Goal: Task Accomplishment & Management: Complete application form

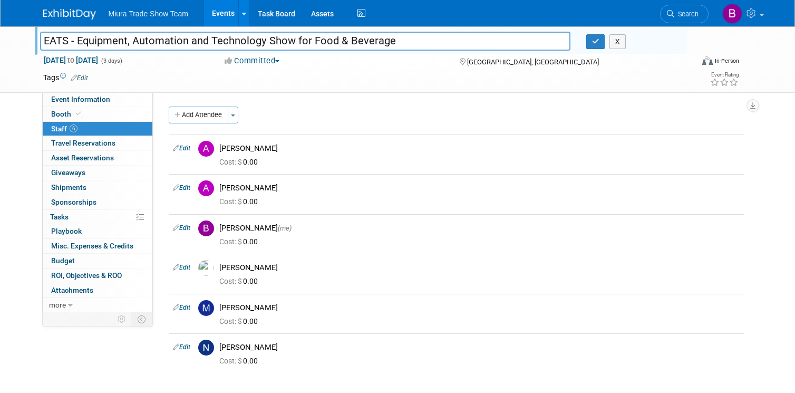
click at [73, 15] on img at bounding box center [69, 14] width 53 height 11
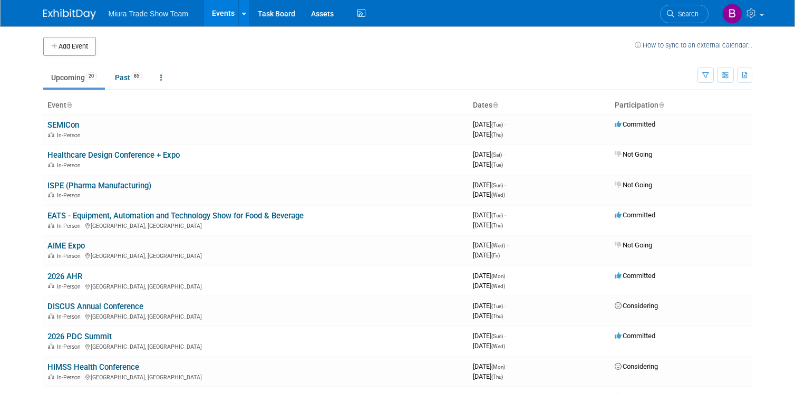
drag, startPoint x: 79, startPoint y: 46, endPoint x: 86, endPoint y: 49, distance: 7.8
click at [79, 46] on button "Add Event" at bounding box center [69, 46] width 53 height 19
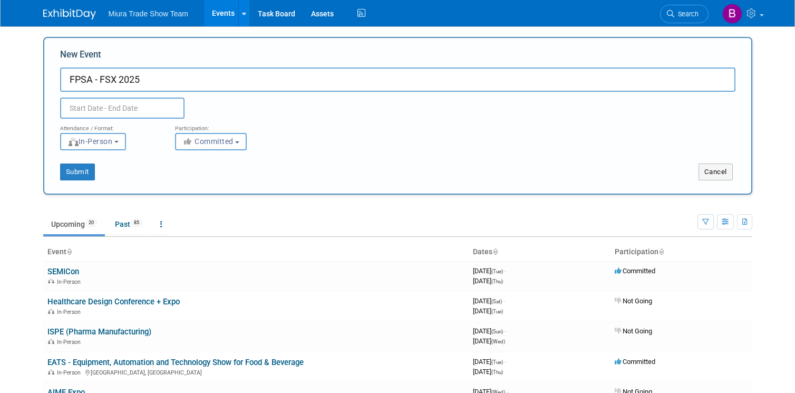
type input "FPSA - FSX 2025"
click at [105, 114] on input "text" at bounding box center [122, 108] width 124 height 21
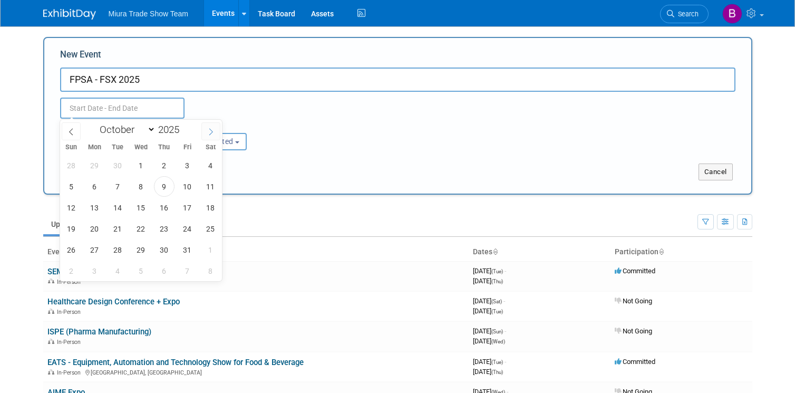
click at [208, 131] on icon at bounding box center [210, 131] width 7 height 7
select select "11"
click at [208, 131] on icon at bounding box center [210, 131] width 7 height 7
type input "2026"
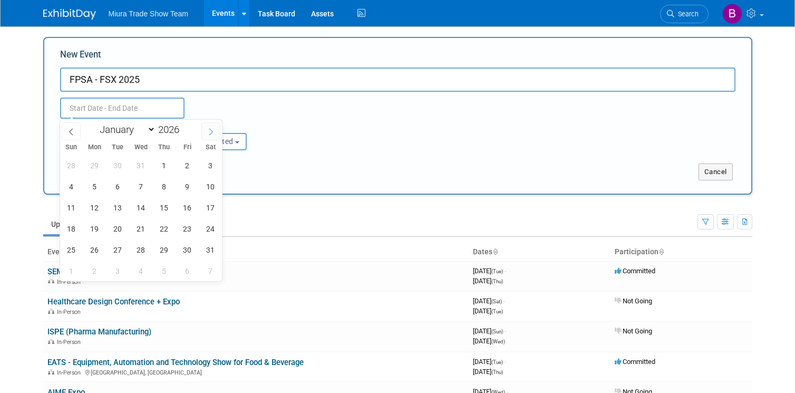
click at [208, 131] on icon at bounding box center [210, 131] width 7 height 7
select select "2"
click at [145, 189] on span "11" at bounding box center [141, 186] width 21 height 21
click at [194, 186] on span "13" at bounding box center [187, 186] width 21 height 21
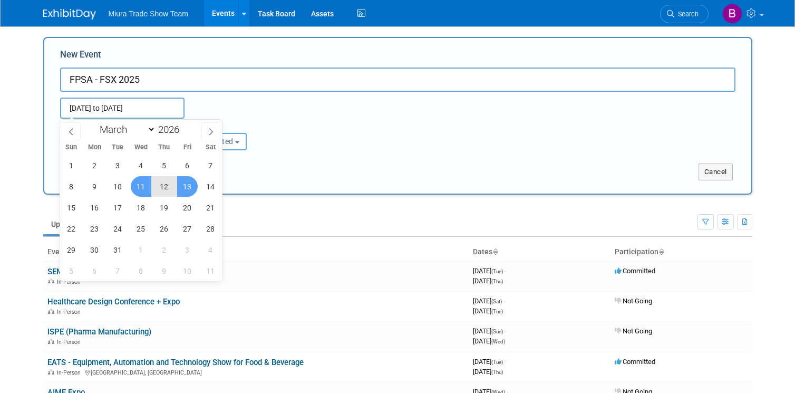
type input "Mar 11, 2026 to Mar 13, 2026"
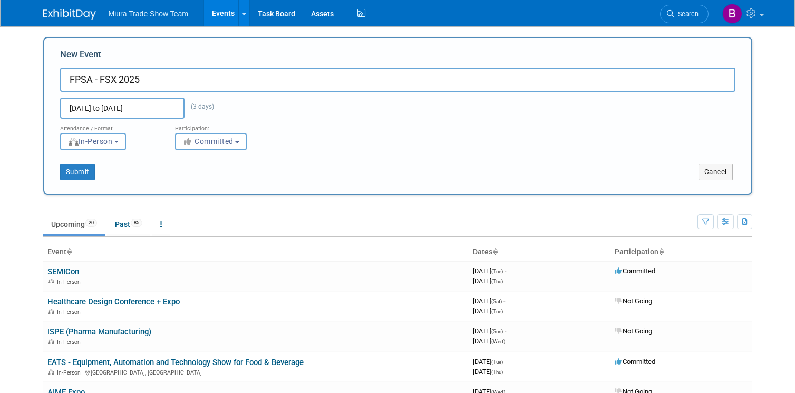
drag, startPoint x: 286, startPoint y: 74, endPoint x: 273, endPoint y: 84, distance: 15.8
click at [286, 74] on input "FPSA - FSX 2025" at bounding box center [397, 79] width 675 height 24
click at [227, 141] on span "Committed" at bounding box center [207, 141] width 51 height 8
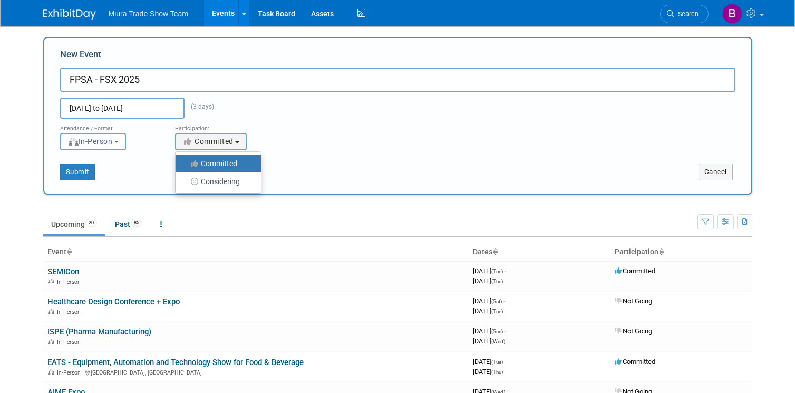
click at [229, 157] on label "Committed" at bounding box center [216, 164] width 70 height 14
click at [185, 160] on input "Committed" at bounding box center [181, 163] width 7 height 7
click at [82, 178] on button "Submit" at bounding box center [77, 171] width 35 height 17
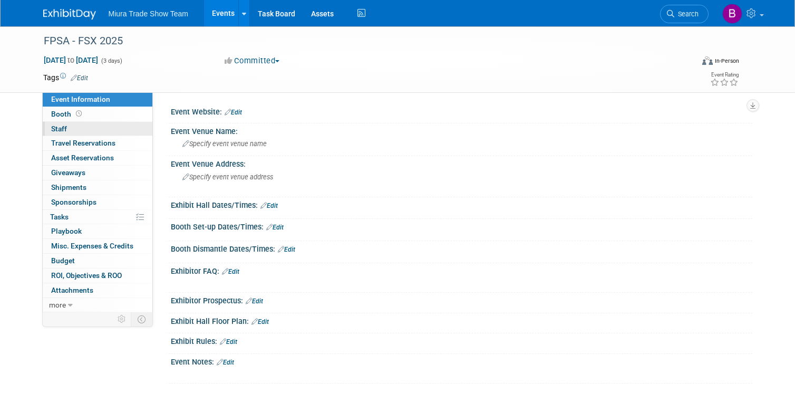
click at [59, 128] on span "Staff 0" at bounding box center [59, 128] width 16 height 8
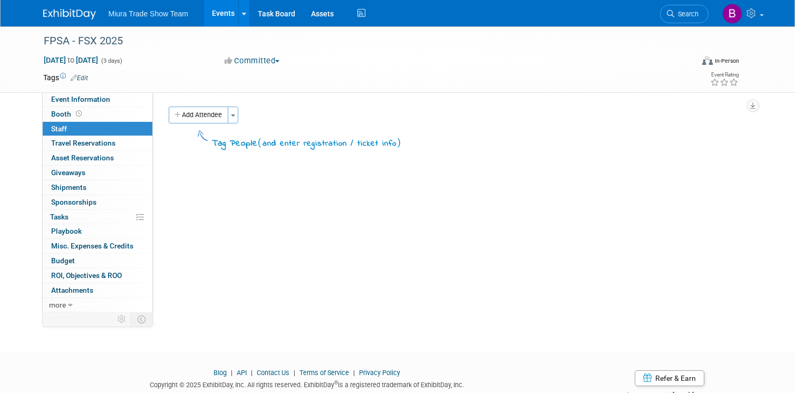
click at [221, 121] on button "Add Attendee" at bounding box center [199, 114] width 60 height 17
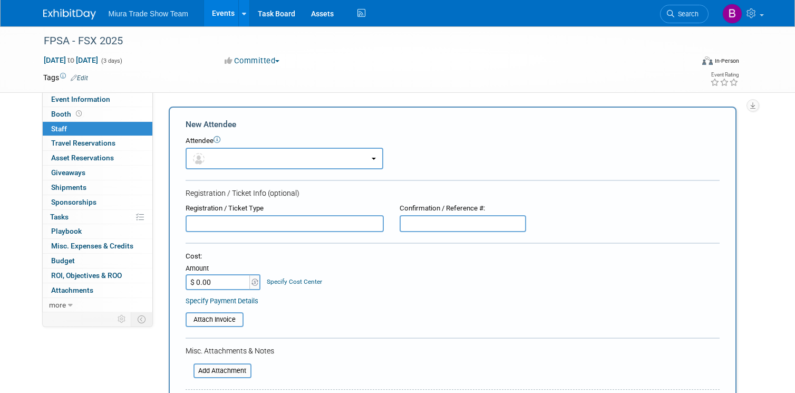
click at [234, 147] on div "Attendee <img src="https://www.exhibitday.com/Images/Unassigned-User-Icon.png" …" at bounding box center [453, 152] width 534 height 33
click at [256, 159] on button "button" at bounding box center [285, 159] width 198 height 22
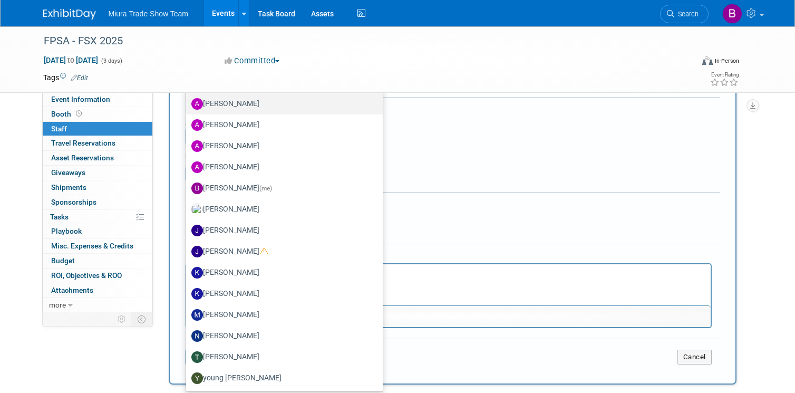
scroll to position [262, 0]
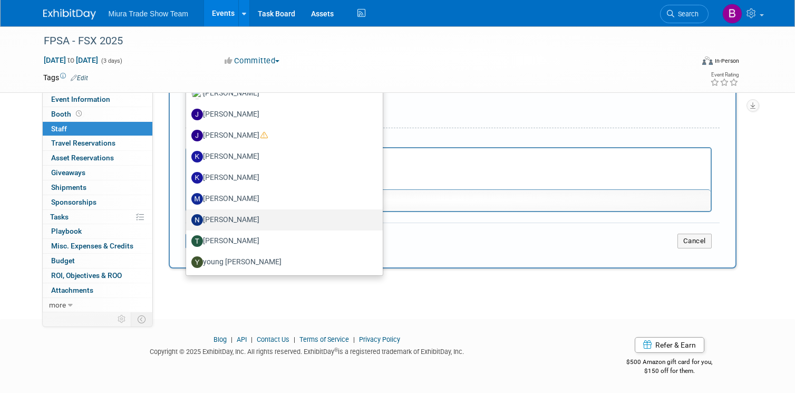
click at [259, 220] on label "[PERSON_NAME]" at bounding box center [281, 219] width 181 height 17
click at [188, 220] on input "[PERSON_NAME]" at bounding box center [184, 218] width 7 height 7
select select "f447f38b-519d-410b-8e86-372a7c87ebf3"
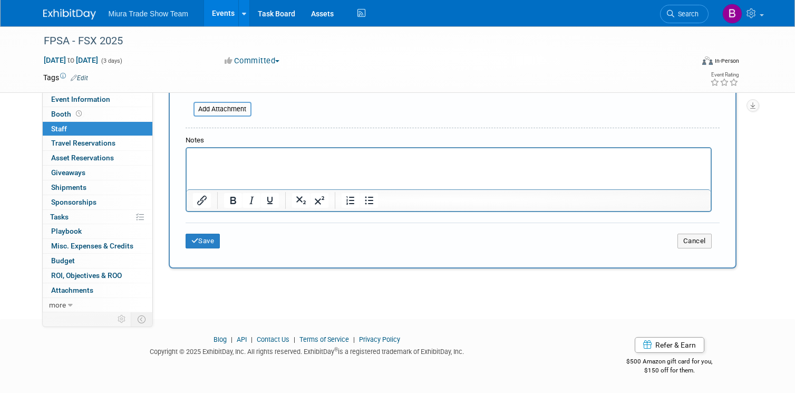
scroll to position [296, 0]
click at [190, 246] on button "Save" at bounding box center [203, 241] width 35 height 15
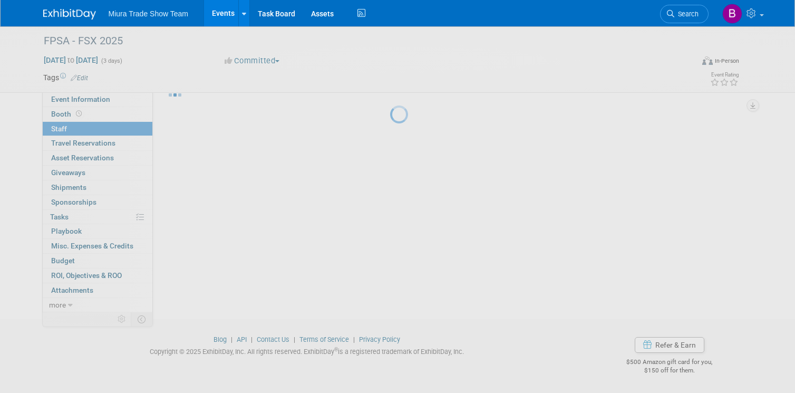
scroll to position [33, 0]
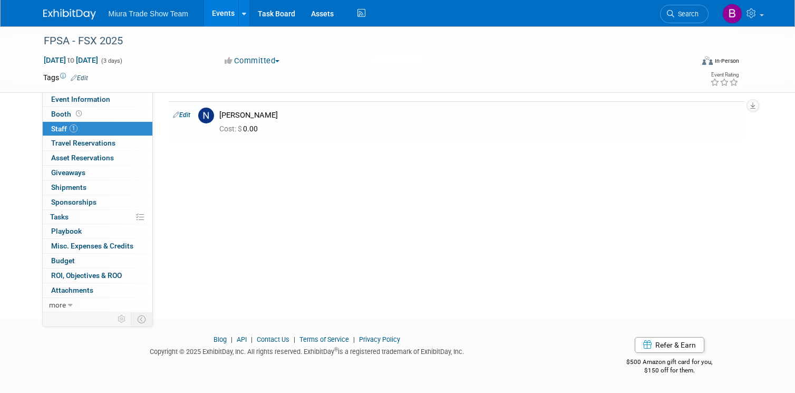
click at [60, 22] on div "Miura Trade Show Team Events Add Event Bulk Upload Events Shareable Event Board…" at bounding box center [397, 13] width 709 height 26
drag, startPoint x: 63, startPoint y: 13, endPoint x: 101, endPoint y: 14, distance: 38.0
click at [63, 13] on img at bounding box center [69, 14] width 53 height 11
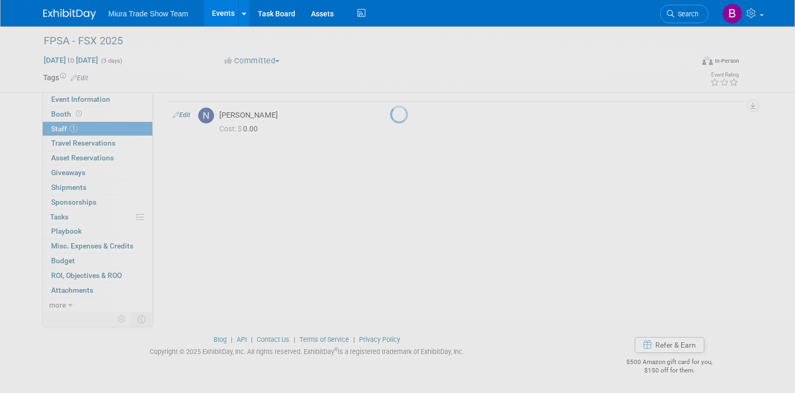
drag, startPoint x: 163, startPoint y: 14, endPoint x: 192, endPoint y: 25, distance: 31.4
click at [163, 15] on span "Miura Trade Show Team" at bounding box center [149, 13] width 80 height 8
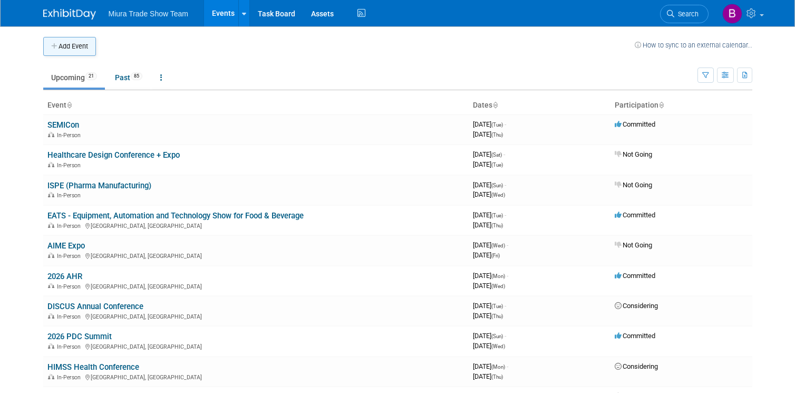
click at [83, 45] on button "Add Event" at bounding box center [69, 46] width 53 height 19
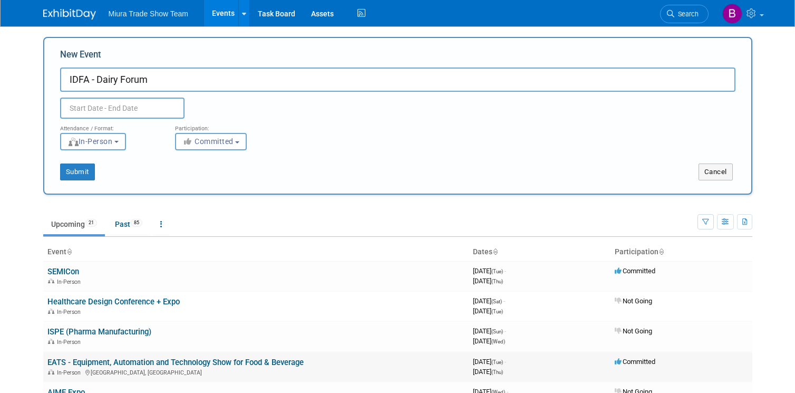
type input "IDFA - Dairy Forum"
click at [124, 103] on input "text" at bounding box center [122, 108] width 124 height 21
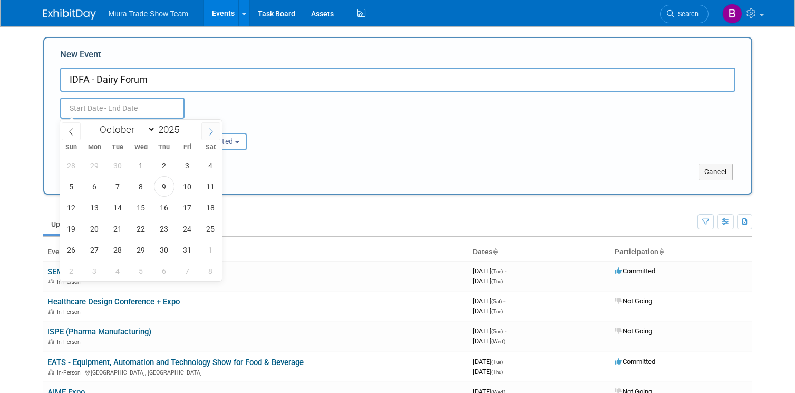
click at [210, 133] on icon at bounding box center [210, 131] width 7 height 7
select select "11"
click at [210, 133] on icon at bounding box center [210, 131] width 7 height 7
type input "2026"
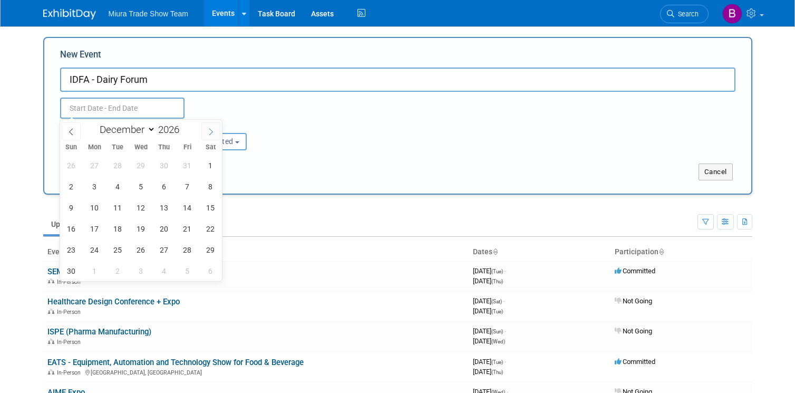
scroll to position [1, 0]
select select "0"
click at [73, 252] on span "25" at bounding box center [71, 249] width 21 height 21
click at [133, 249] on span "28" at bounding box center [141, 249] width 21 height 21
type input "Jan 25, 2026 to Jan 28, 2026"
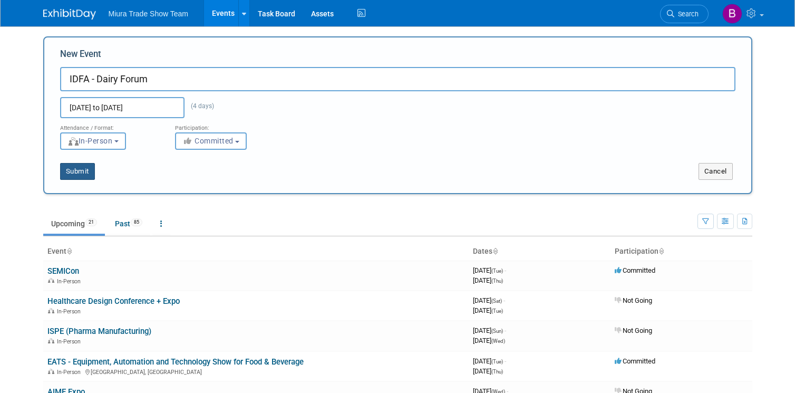
click at [82, 167] on button "Submit" at bounding box center [77, 171] width 35 height 17
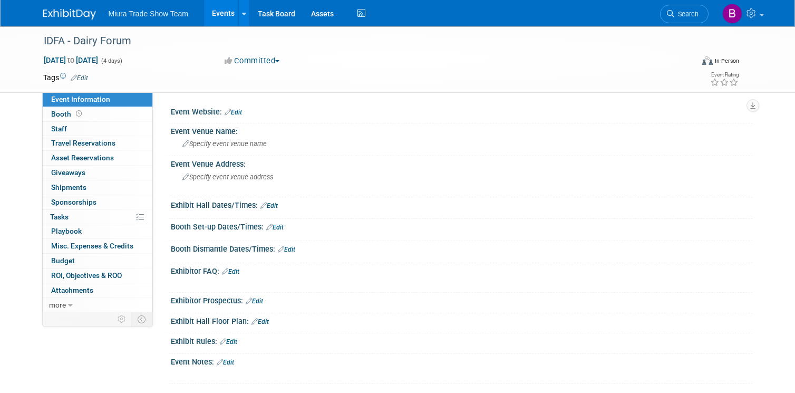
drag, startPoint x: 61, startPoint y: 127, endPoint x: 155, endPoint y: 130, distance: 94.4
click at [61, 127] on span "Staff 0" at bounding box center [59, 128] width 16 height 8
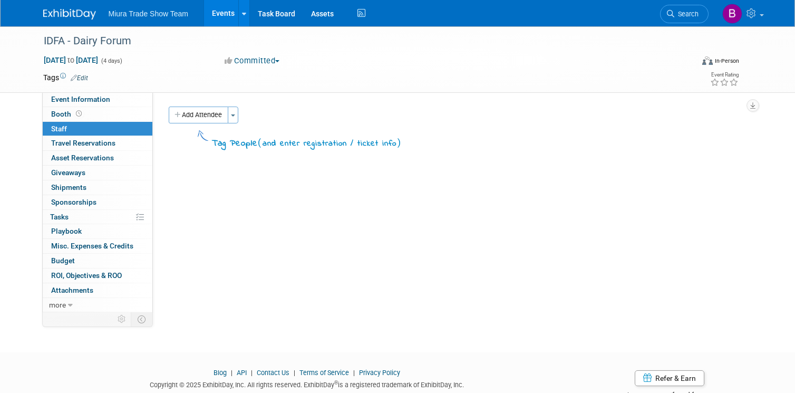
drag, startPoint x: 205, startPoint y: 116, endPoint x: 210, endPoint y: 119, distance: 5.9
click at [205, 116] on button "Add Attendee" at bounding box center [199, 114] width 60 height 17
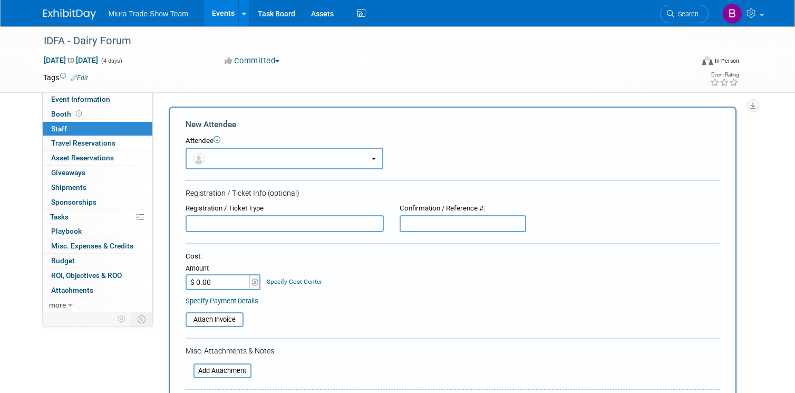
click at [225, 151] on button "button" at bounding box center [285, 159] width 198 height 22
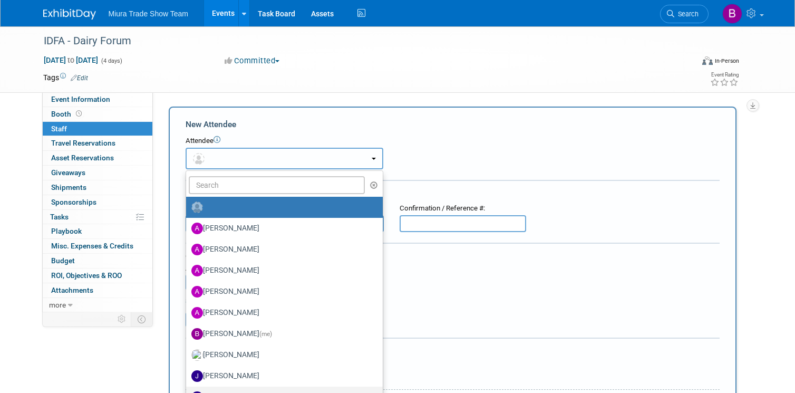
scroll to position [262, 0]
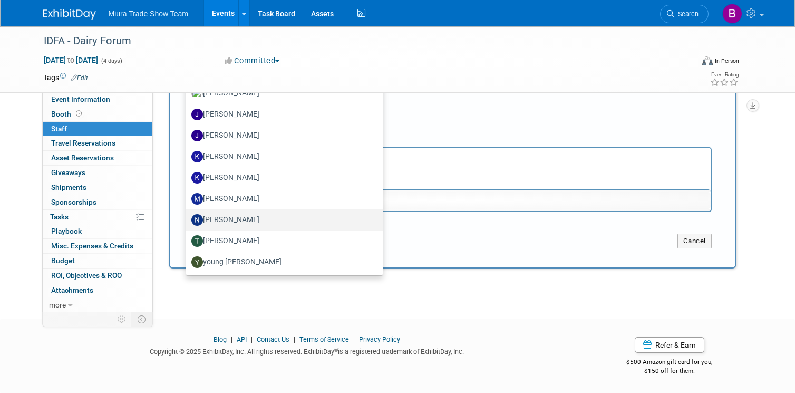
click at [248, 212] on label "[PERSON_NAME]" at bounding box center [281, 219] width 181 height 17
click at [188, 215] on input "[PERSON_NAME]" at bounding box center [184, 218] width 7 height 7
select select "f447f38b-519d-410b-8e86-372a7c87ebf3"
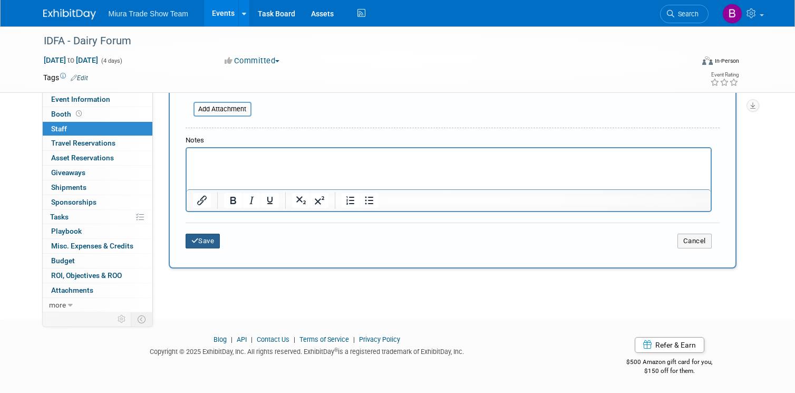
click at [208, 246] on button "Save" at bounding box center [203, 241] width 35 height 15
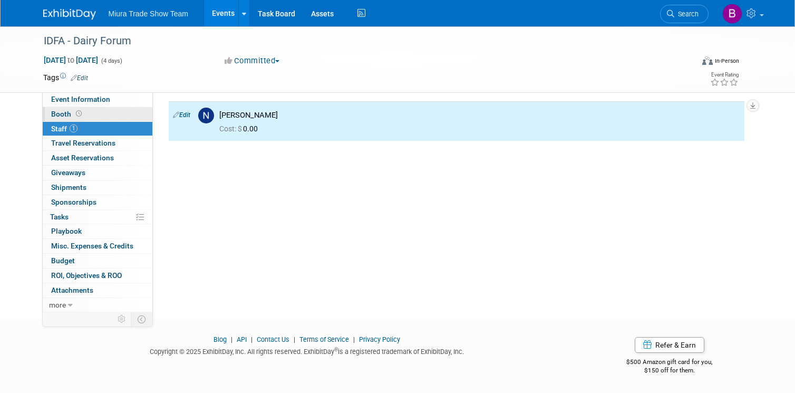
scroll to position [0, 0]
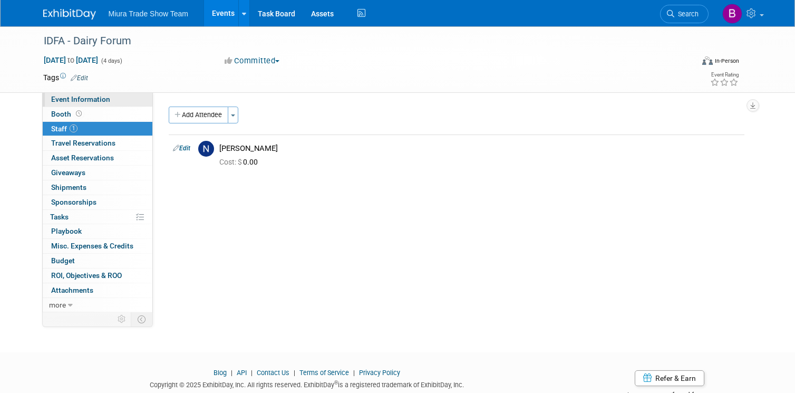
click at [99, 98] on span "Event Information" at bounding box center [80, 99] width 59 height 8
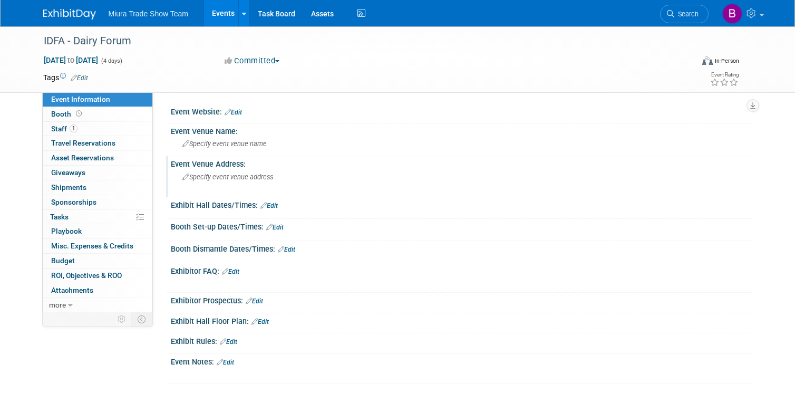
click at [238, 175] on span "Specify event venue address" at bounding box center [227, 177] width 91 height 8
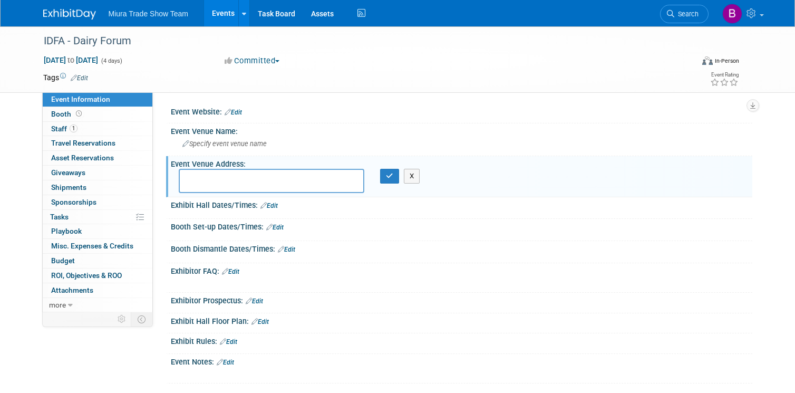
scroll to position [1, 0]
type textarea "[GEOGRAPHIC_DATA]"
click at [386, 178] on button "button" at bounding box center [389, 175] width 19 height 15
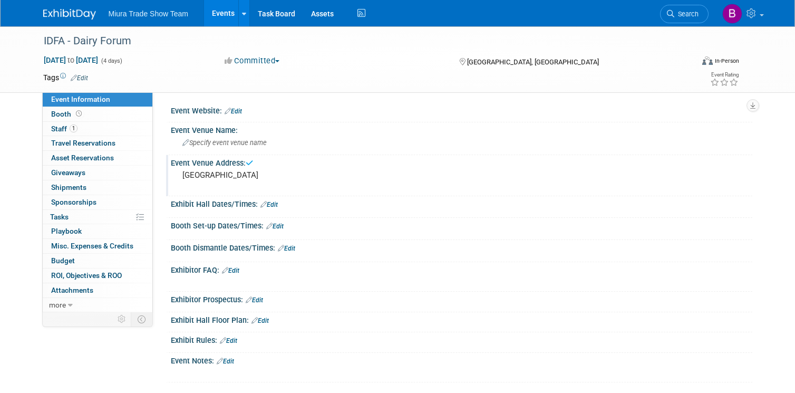
click at [264, 178] on pre "[GEOGRAPHIC_DATA]" at bounding box center [291, 174] width 219 height 9
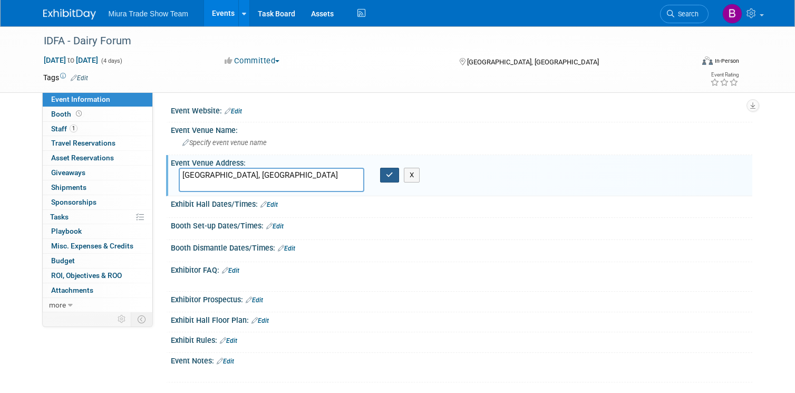
type textarea "[GEOGRAPHIC_DATA], [GEOGRAPHIC_DATA]"
click at [385, 175] on button "button" at bounding box center [389, 175] width 19 height 15
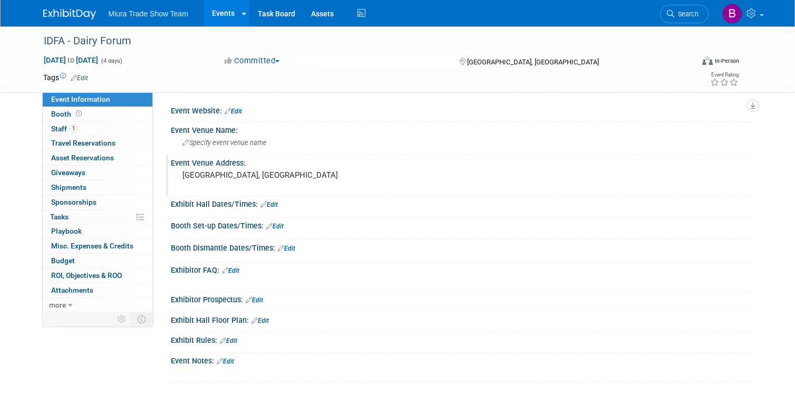
click at [74, 14] on img at bounding box center [69, 14] width 53 height 11
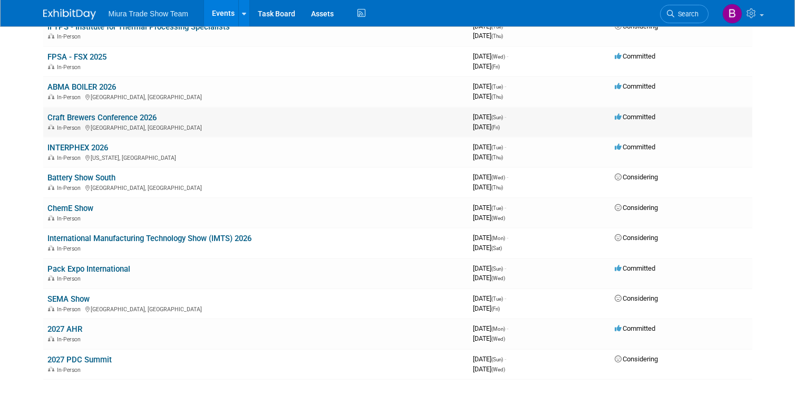
scroll to position [405, 0]
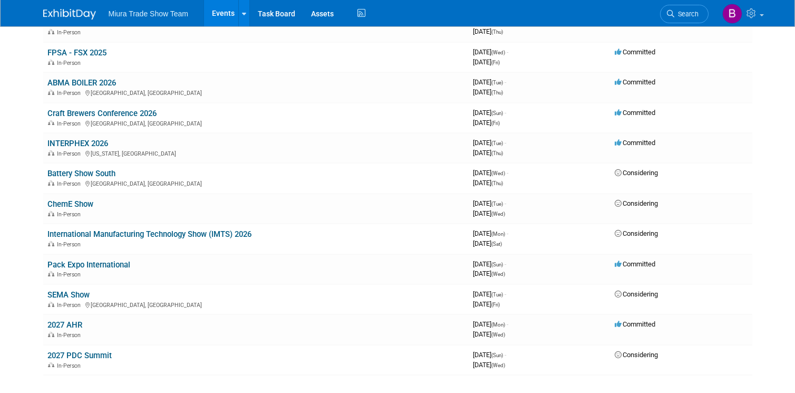
drag, startPoint x: 69, startPoint y: 292, endPoint x: 76, endPoint y: 294, distance: 7.5
click at [69, 292] on link "SEMA Show" at bounding box center [68, 294] width 42 height 9
click at [183, 236] on link "International Manufacturing Technology Show (IMTS) 2026" at bounding box center [149, 233] width 204 height 9
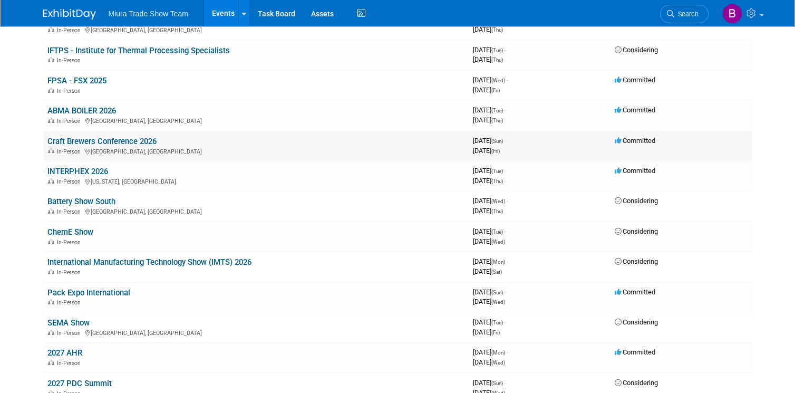
scroll to position [375, 0]
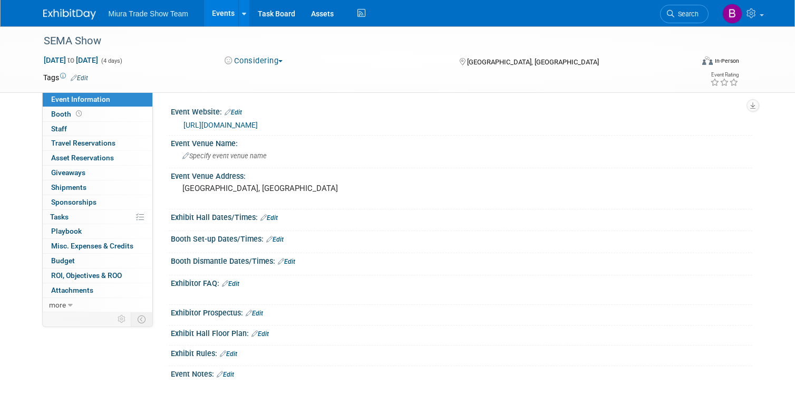
click at [215, 124] on link "http://semashow.com" at bounding box center [220, 125] width 74 height 8
